Goal: Obtain resource: Obtain resource

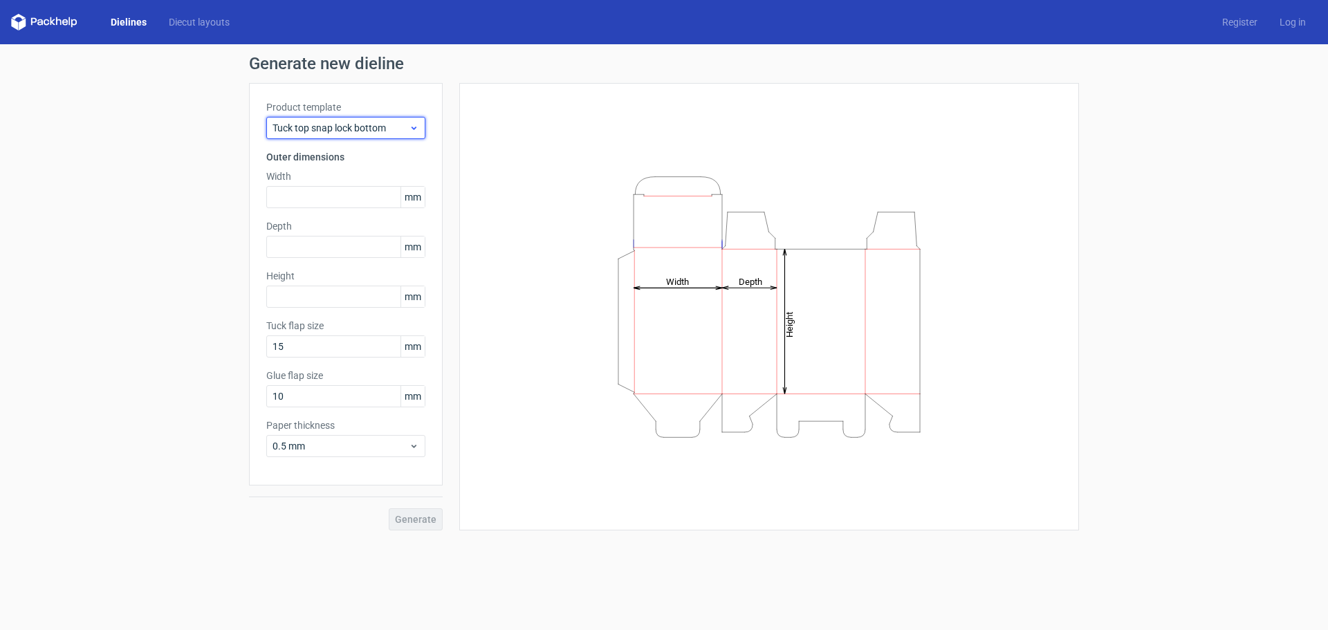
click at [358, 133] on span "Tuck top snap lock bottom" at bounding box center [340, 128] width 136 height 14
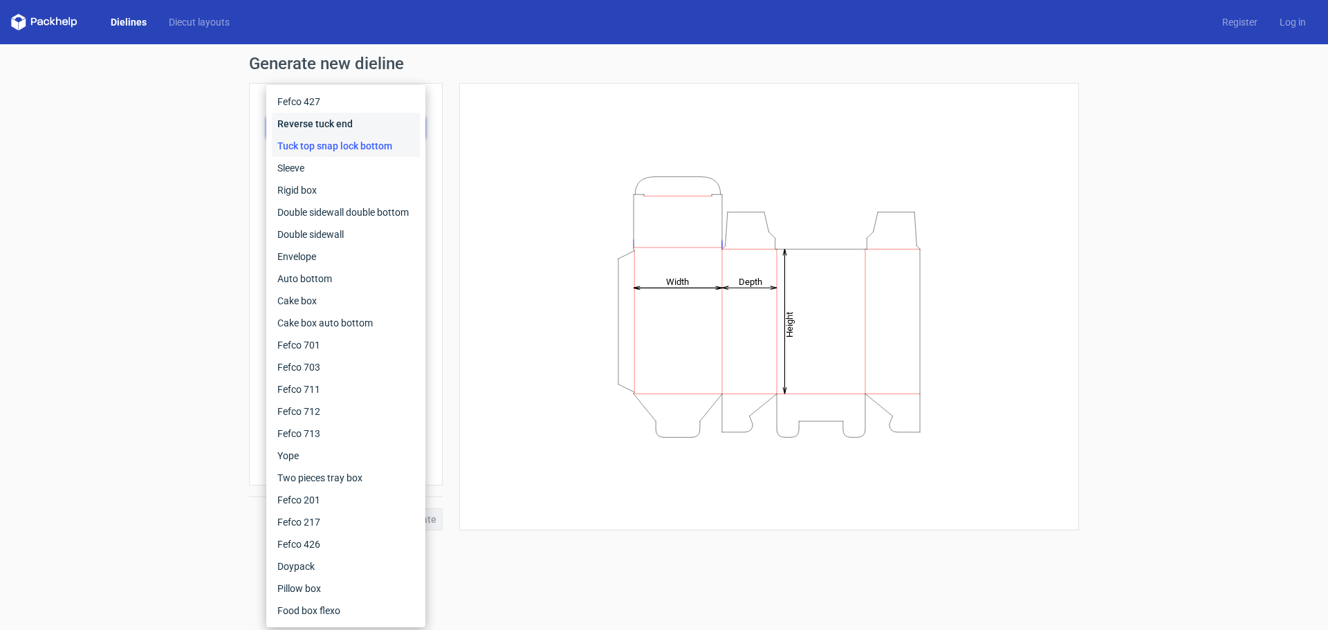
click at [319, 125] on div "Reverse tuck end" at bounding box center [346, 124] width 148 height 22
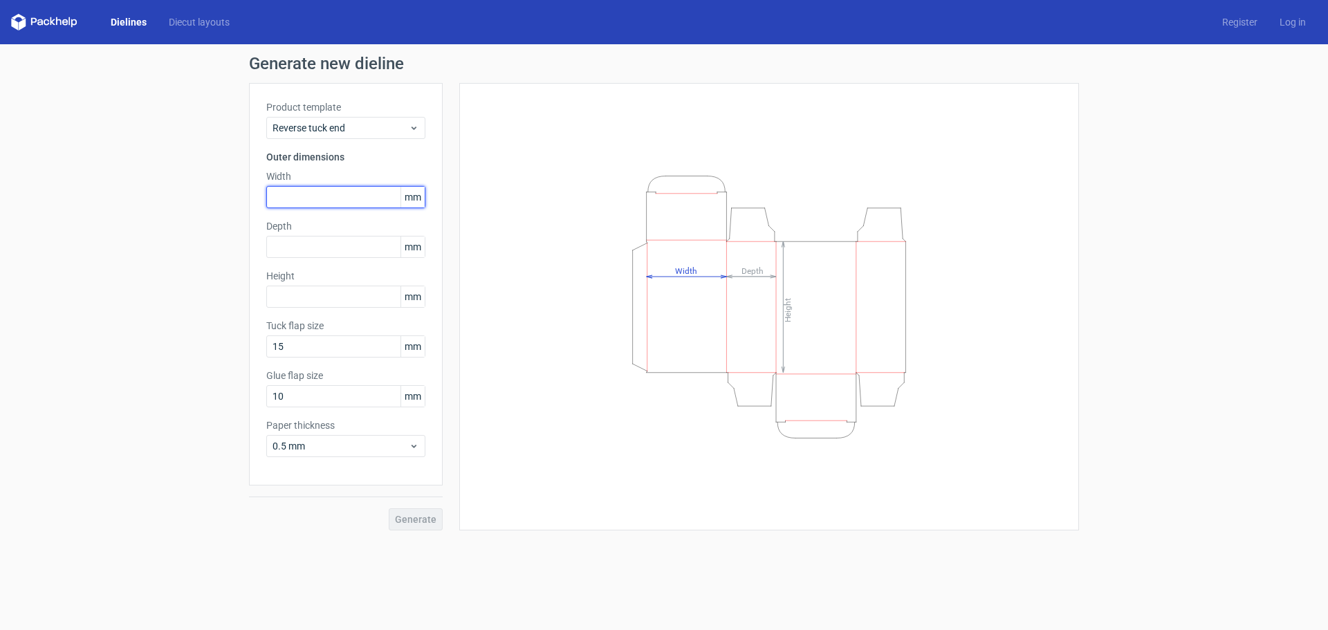
click at [319, 199] on input "text" at bounding box center [345, 197] width 159 height 22
type input "75"
click at [319, 241] on input "text" at bounding box center [345, 247] width 159 height 22
type input "25"
type input "45"
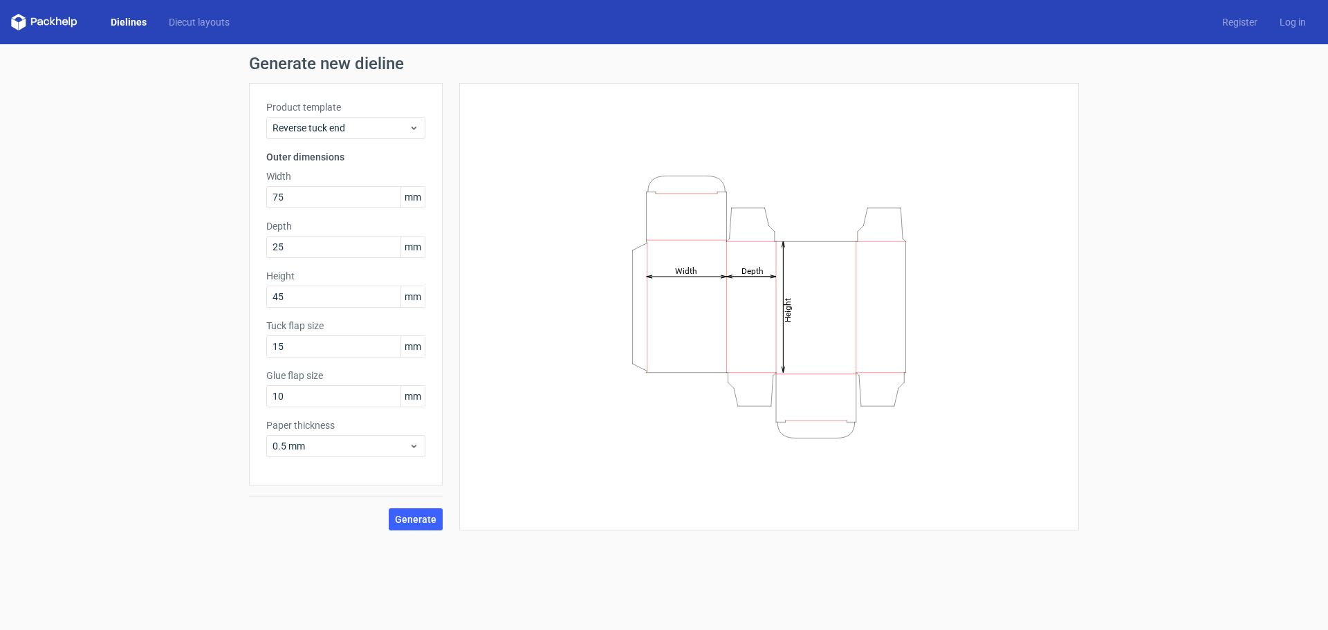
click at [418, 507] on div "Generate" at bounding box center [346, 507] width 194 height 45
click at [420, 518] on span "Generate" at bounding box center [415, 519] width 41 height 10
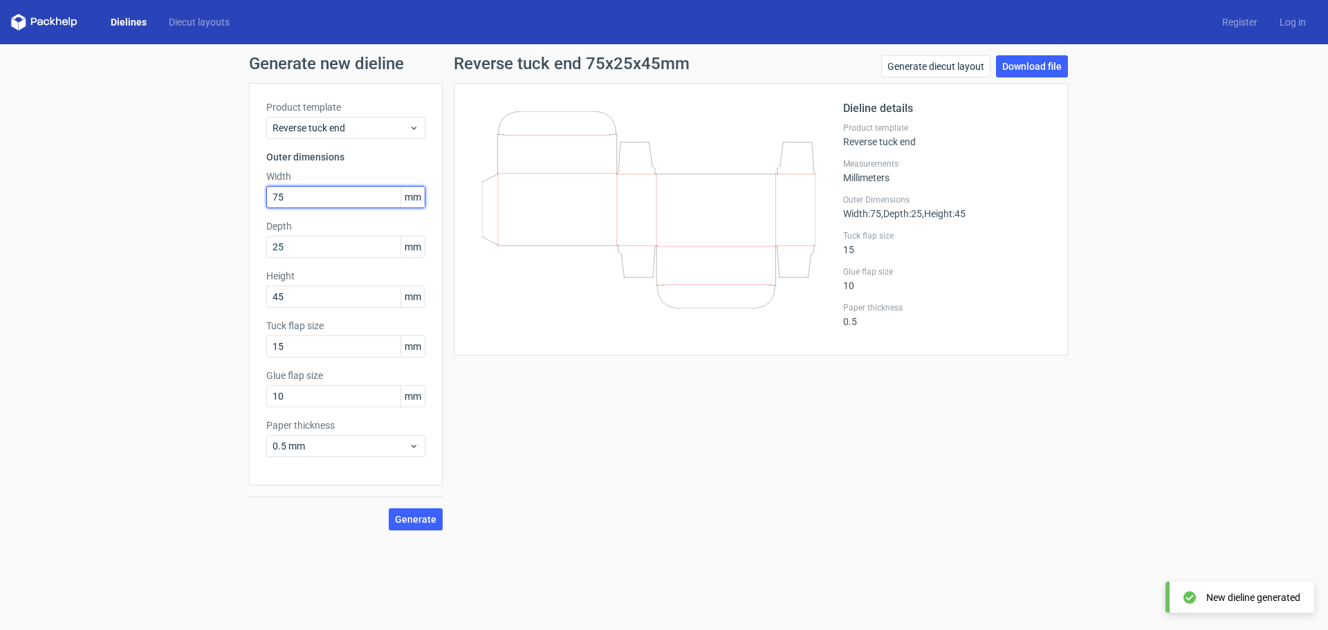
drag, startPoint x: 299, startPoint y: 196, endPoint x: 223, endPoint y: 195, distance: 76.1
click at [223, 195] on div "Generate new dieline Product template Reverse tuck end Outer dimensions Width 7…" at bounding box center [664, 292] width 1328 height 497
type input "45"
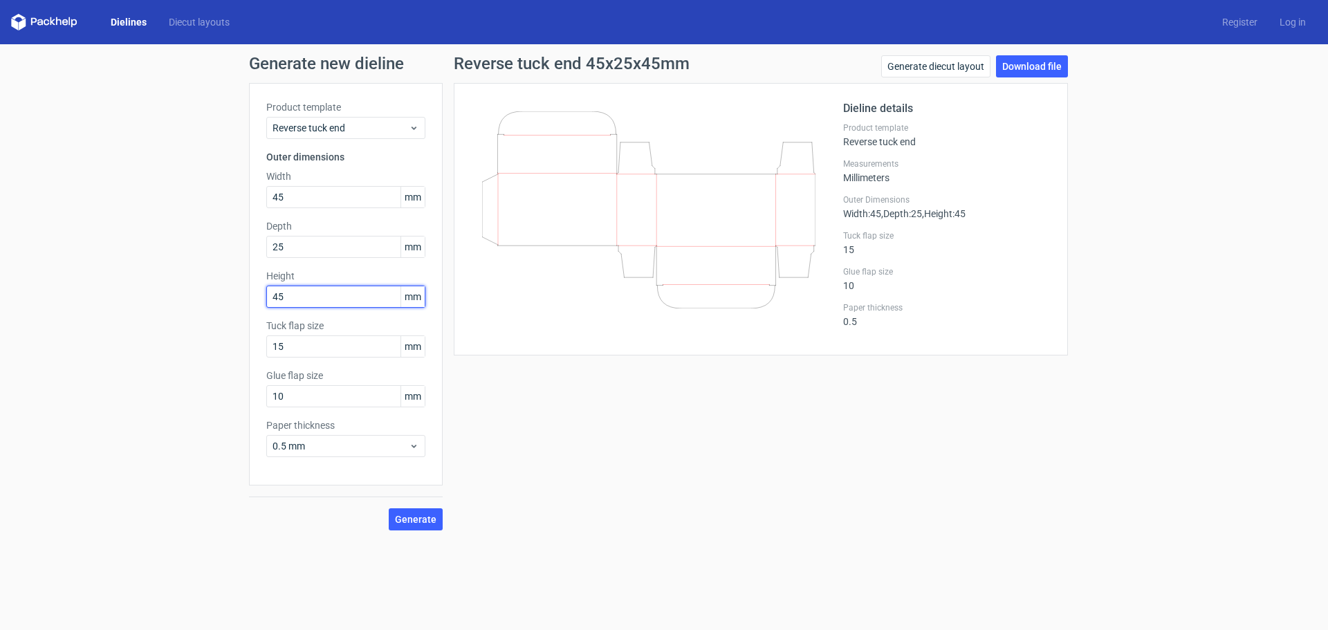
click at [307, 296] on input "45" at bounding box center [345, 297] width 159 height 22
drag, startPoint x: 313, startPoint y: 297, endPoint x: 172, endPoint y: 296, distance: 141.1
click at [172, 296] on div "Generate new dieline Product template Reverse tuck end Outer dimensions Width 4…" at bounding box center [664, 292] width 1328 height 497
type input "75"
click at [416, 517] on span "Generate" at bounding box center [415, 519] width 41 height 10
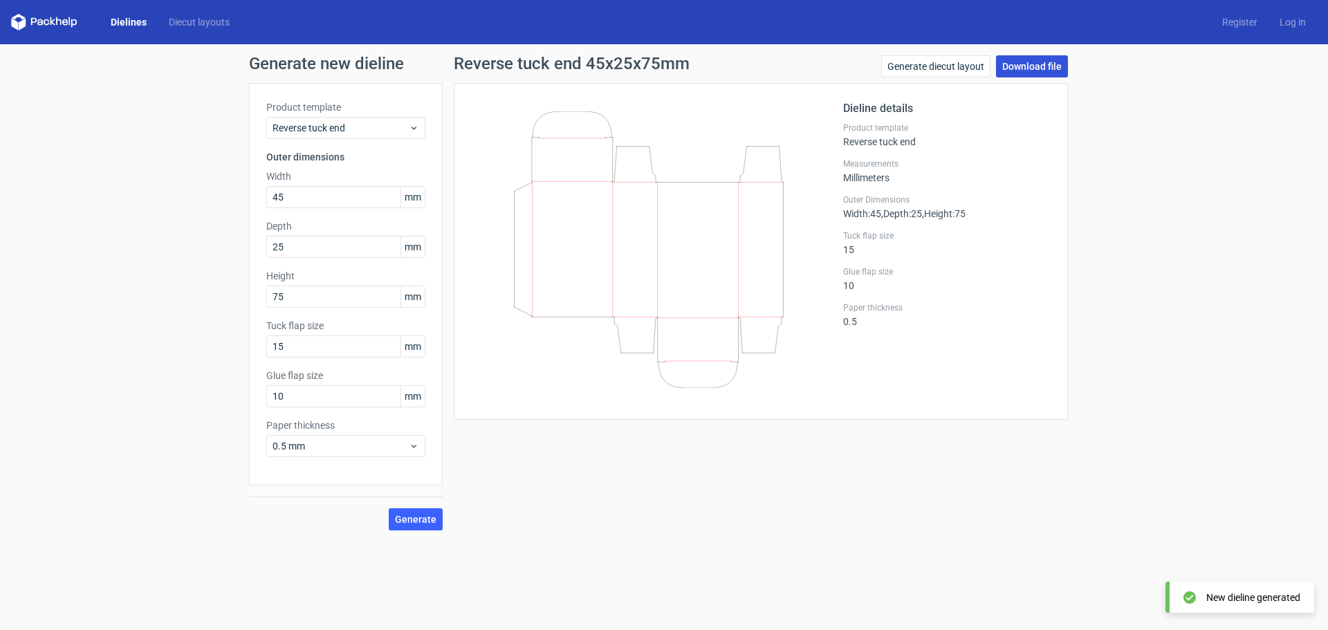
click at [1037, 66] on link "Download file" at bounding box center [1032, 66] width 72 height 22
